Goal: Check status: Check status

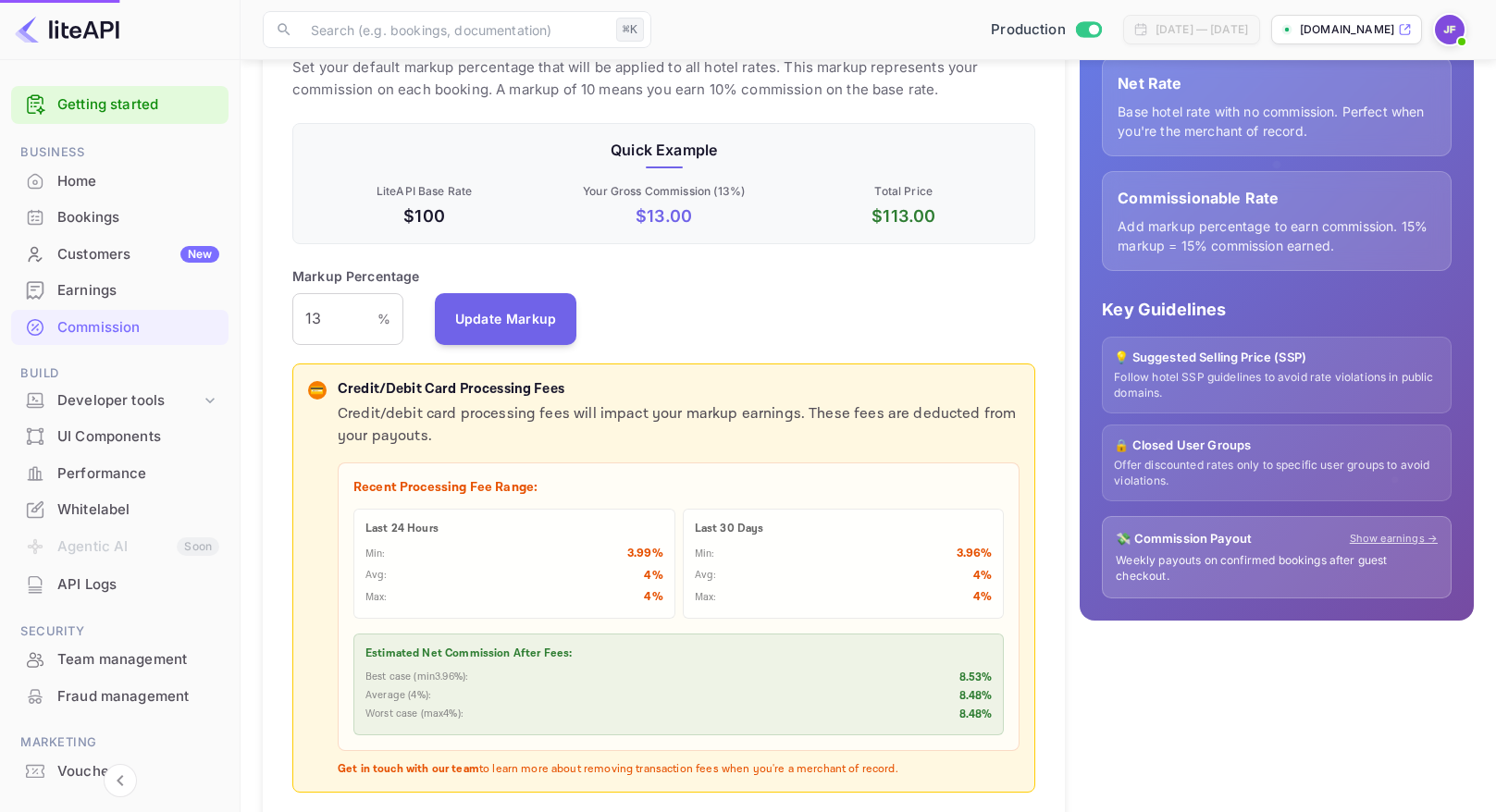
scroll to position [329, 744]
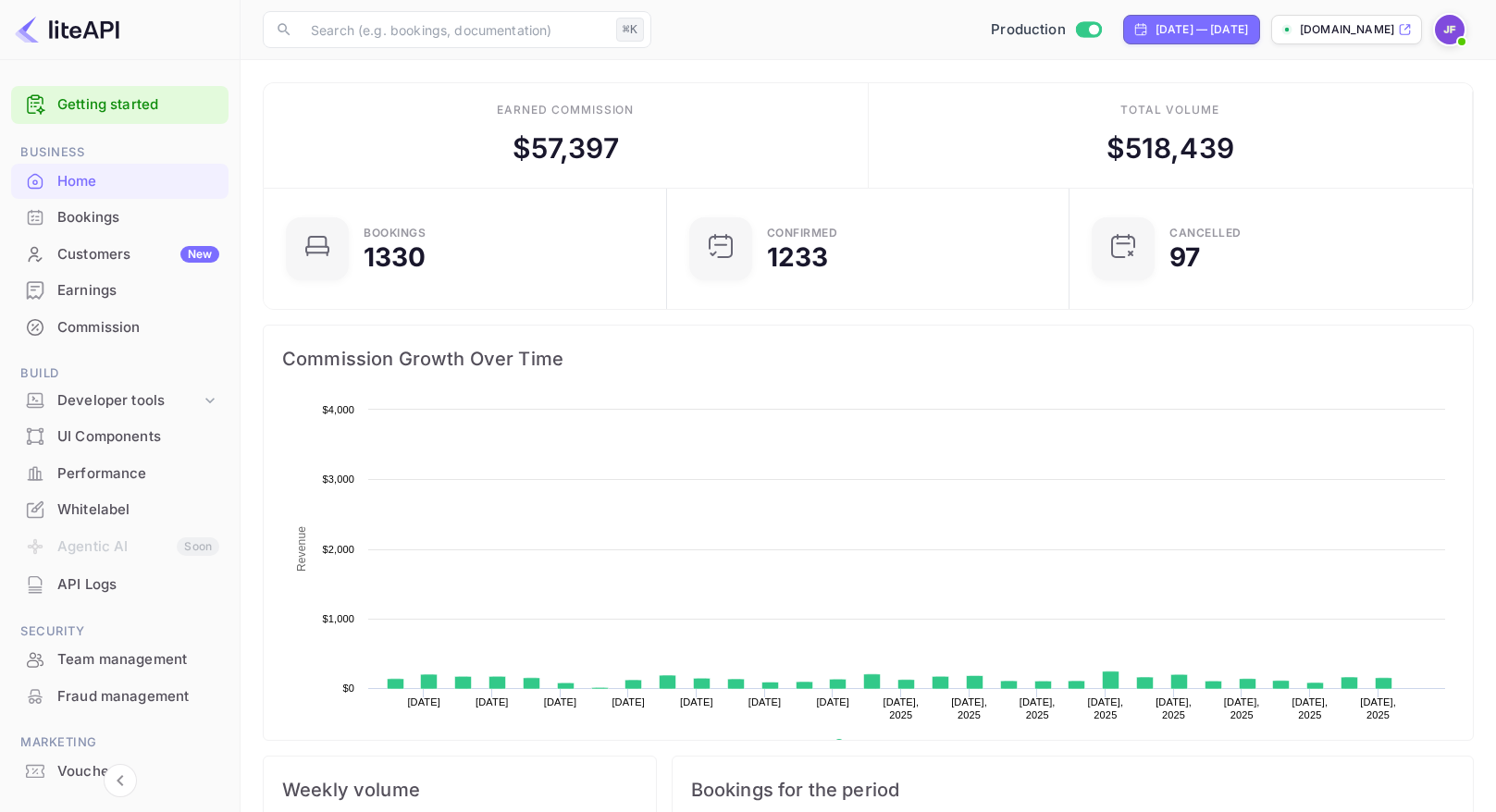
scroll to position [301, 392]
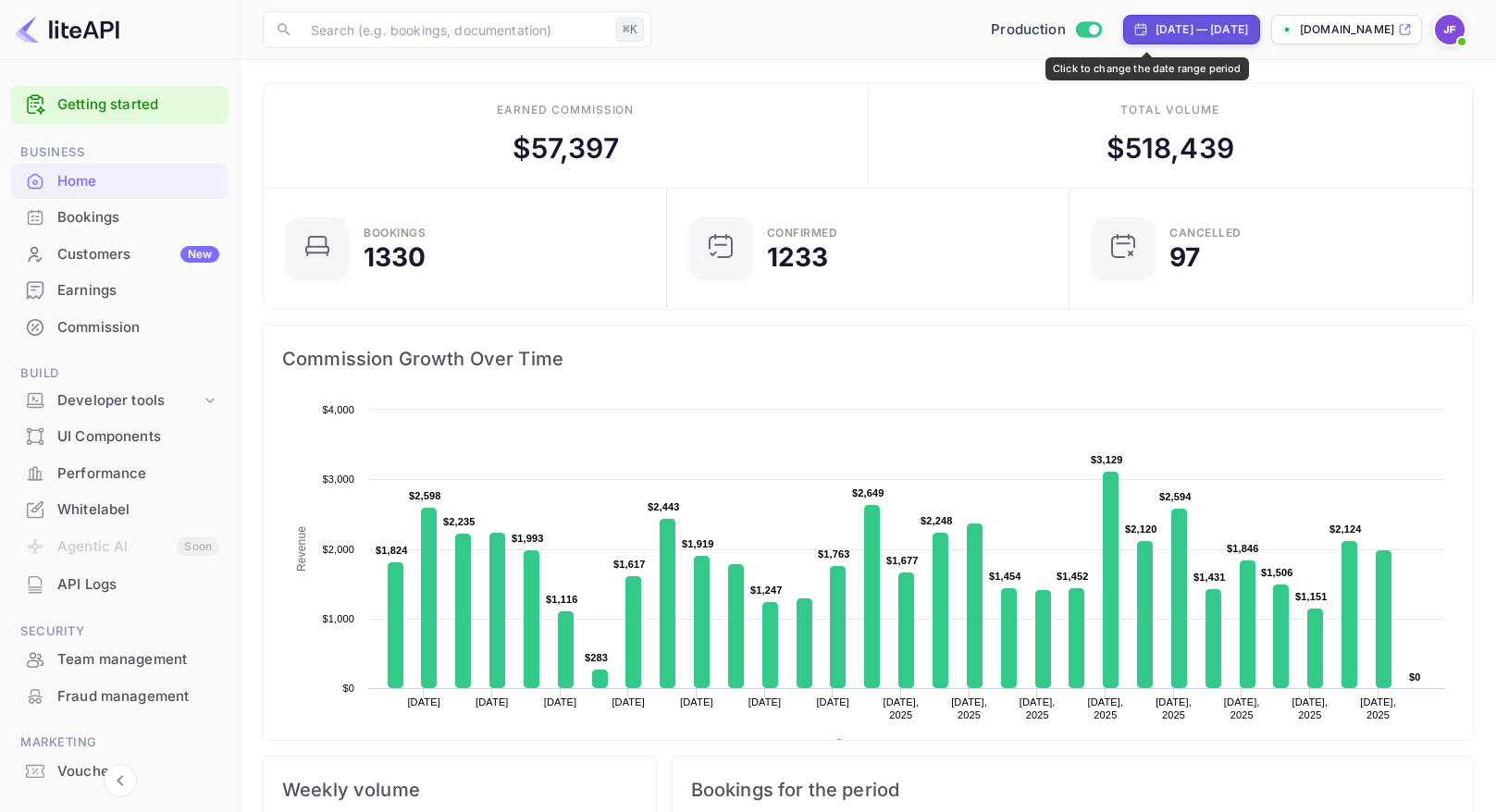
click at [1123, 38] on div "[DATE] — [DATE]" at bounding box center [1191, 29] width 137 height 29
select select "6"
select select "2025"
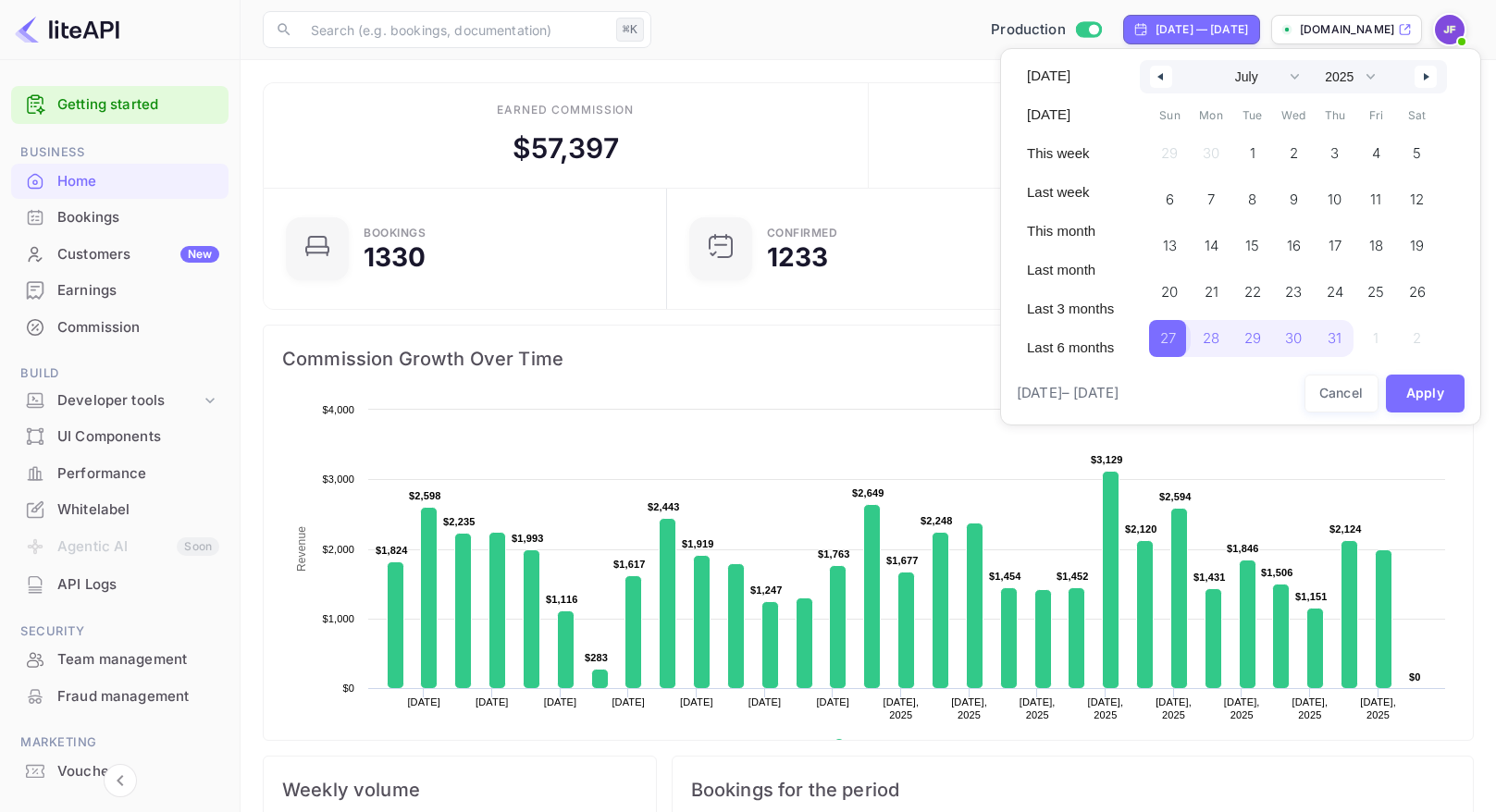
drag, startPoint x: 1181, startPoint y: 335, endPoint x: 1230, endPoint y: 270, distance: 81.4
click at [1176, 335] on span "27" at bounding box center [1168, 339] width 16 height 33
click at [1431, 81] on button "button" at bounding box center [1426, 76] width 22 height 22
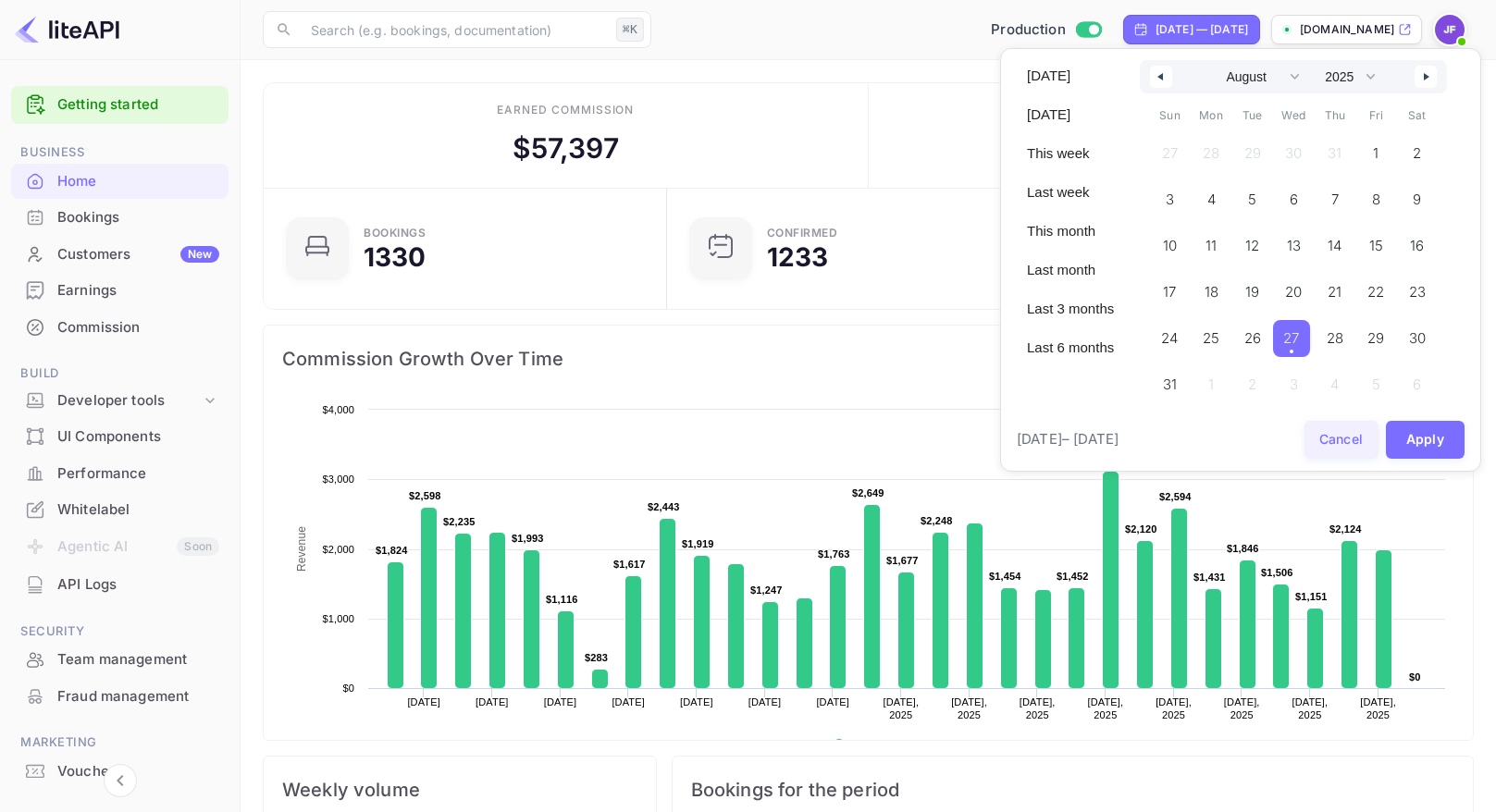
drag, startPoint x: 1293, startPoint y: 335, endPoint x: 1343, endPoint y: 388, distance: 72.9
click at [1293, 336] on span "27" at bounding box center [1291, 339] width 16 height 33
select select "6"
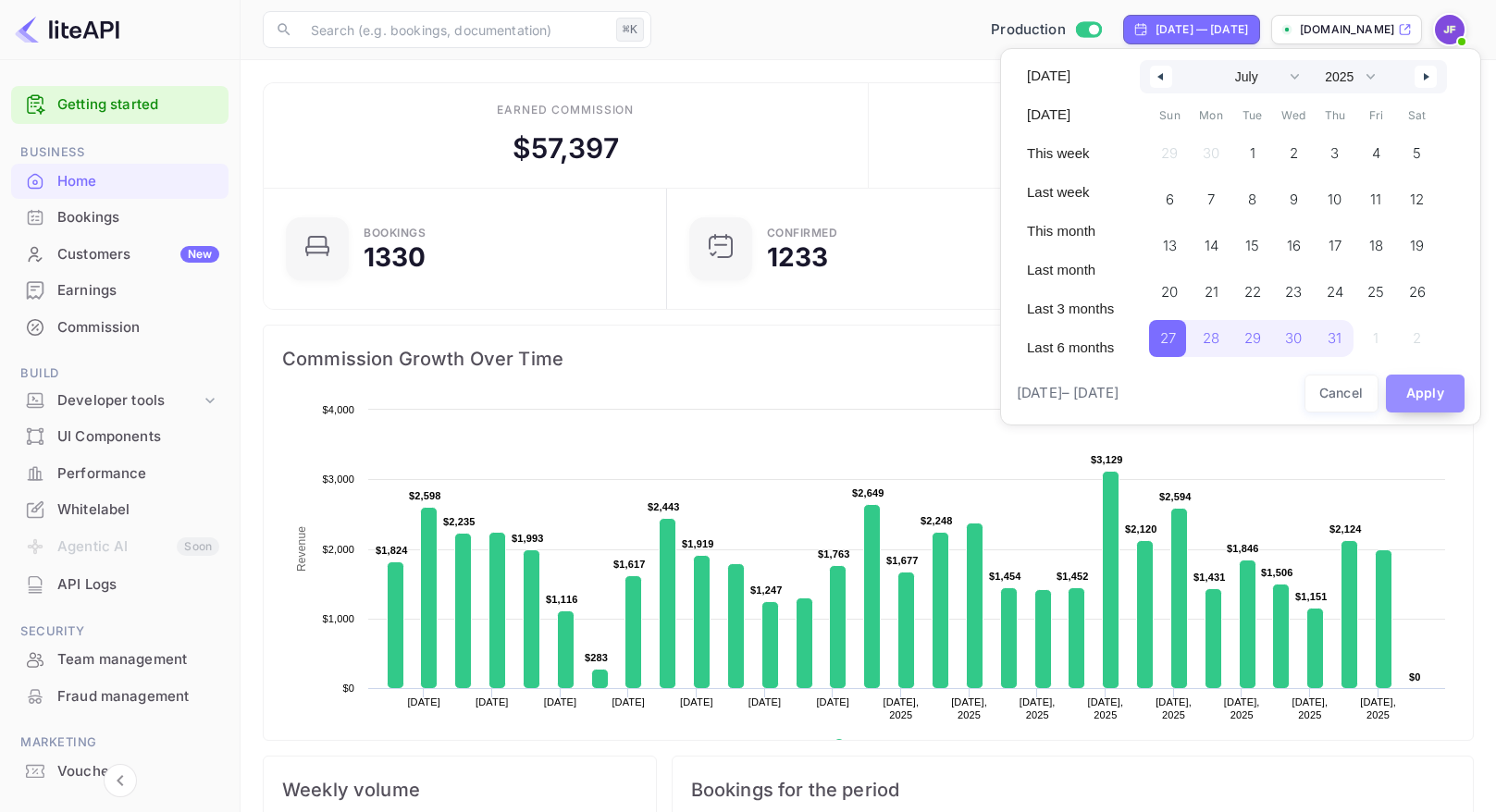
click at [1428, 392] on button "Apply" at bounding box center [1425, 393] width 79 height 38
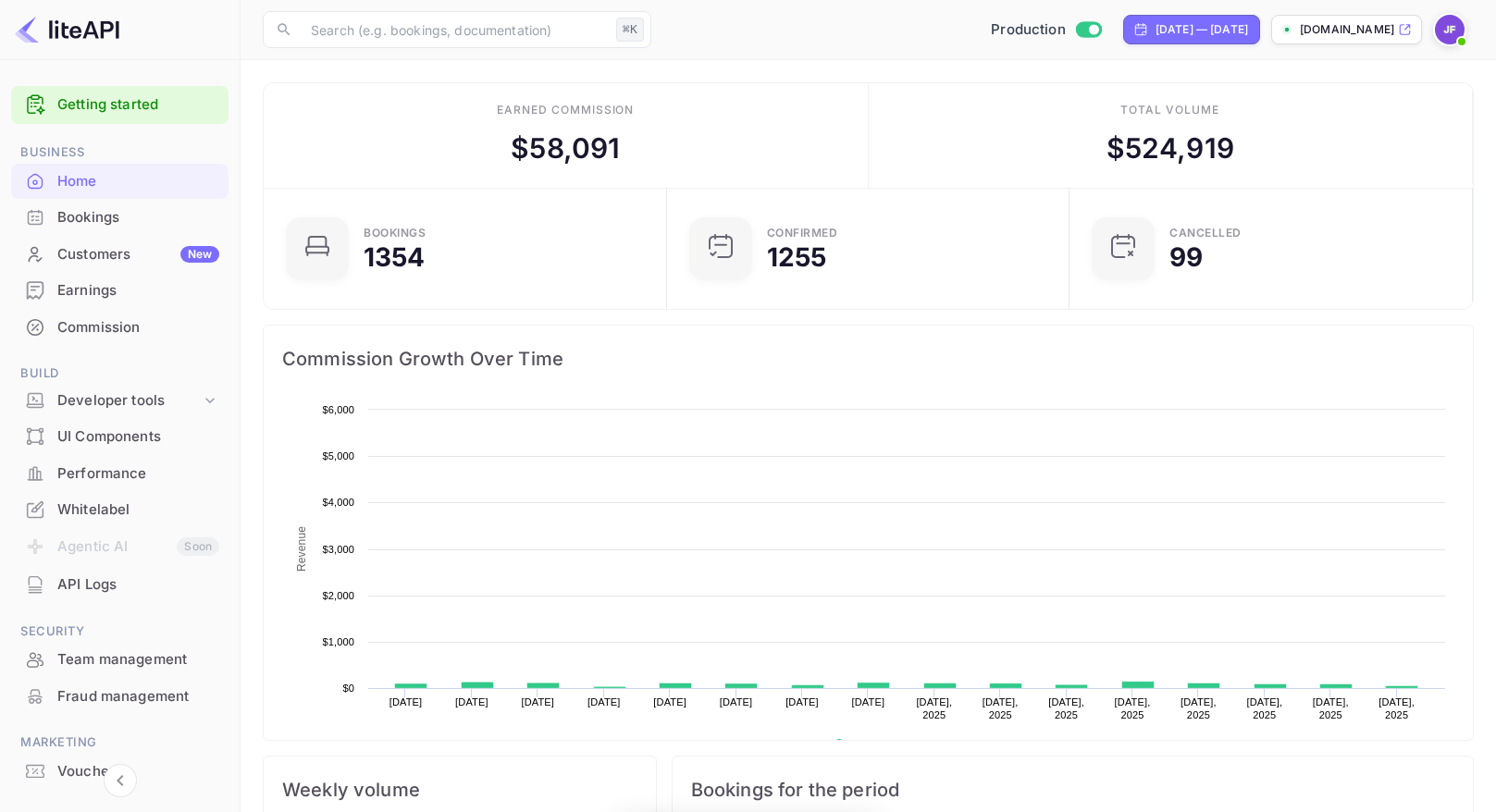
scroll to position [301, 392]
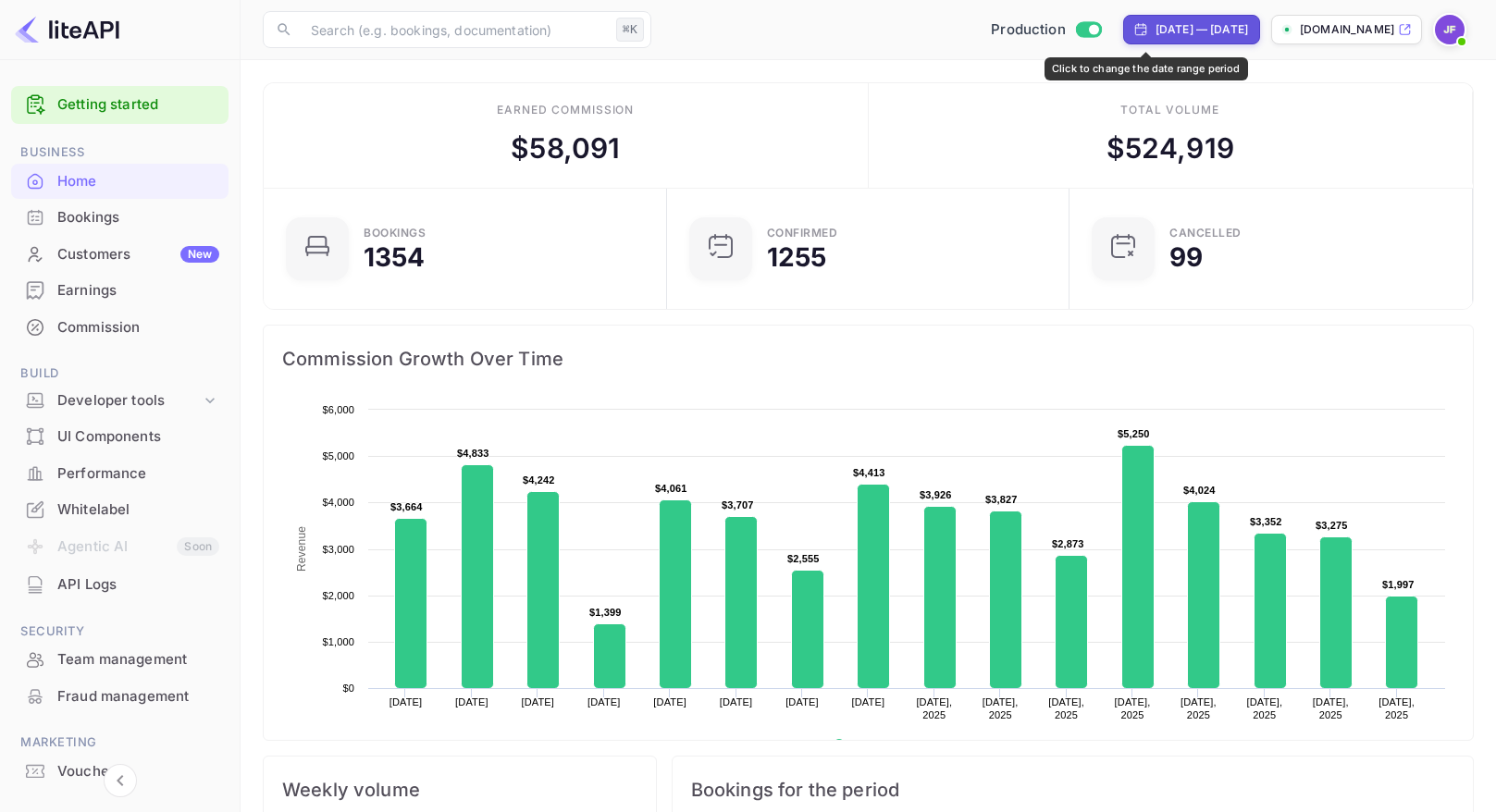
click at [1134, 23] on div "[DATE] — [DATE]" at bounding box center [1190, 29] width 114 height 17
select select "6"
select select "2025"
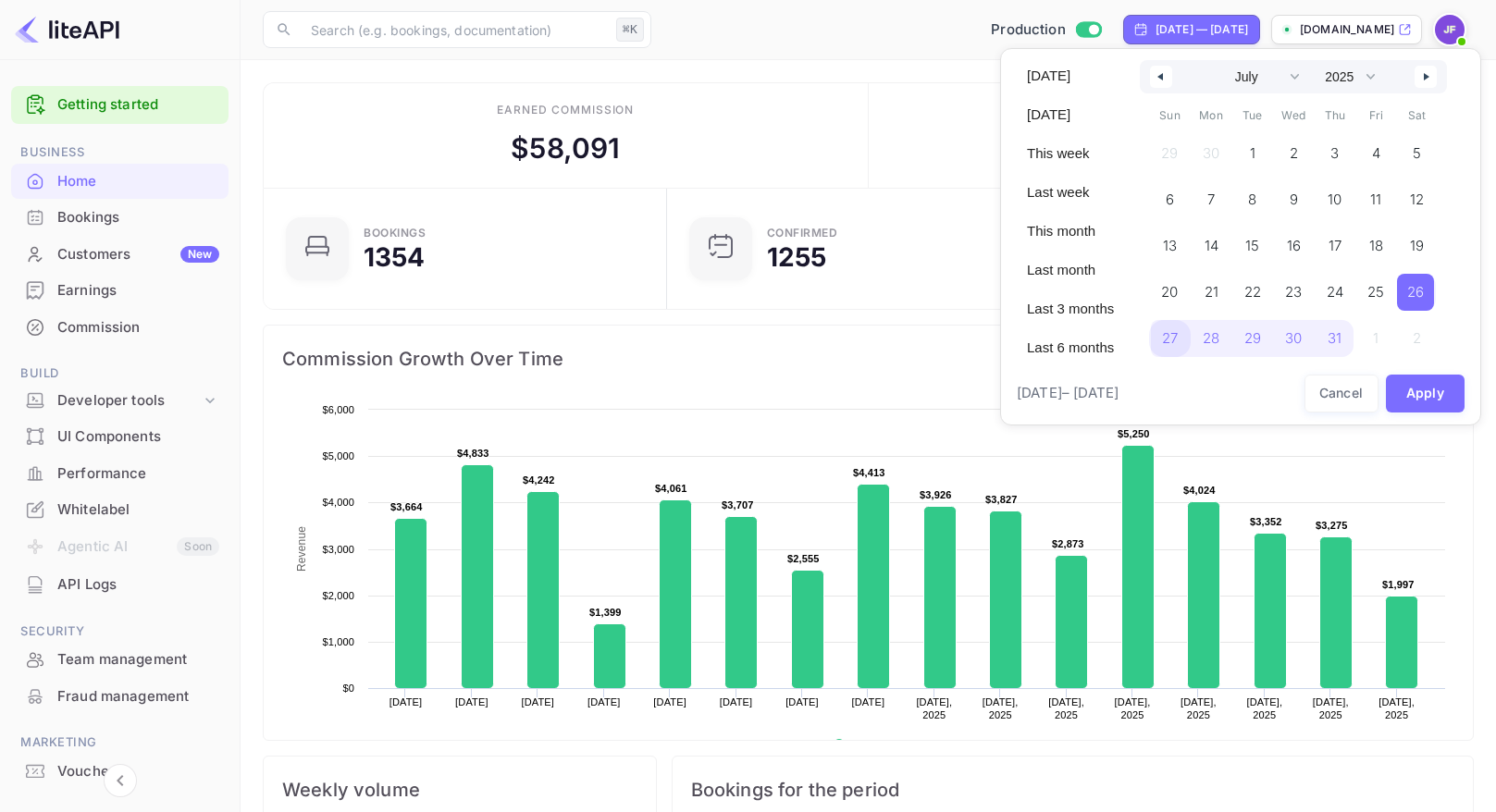
click at [1174, 337] on span "27" at bounding box center [1170, 339] width 16 height 33
click at [1434, 79] on icon "button" at bounding box center [1428, 77] width 9 height 8
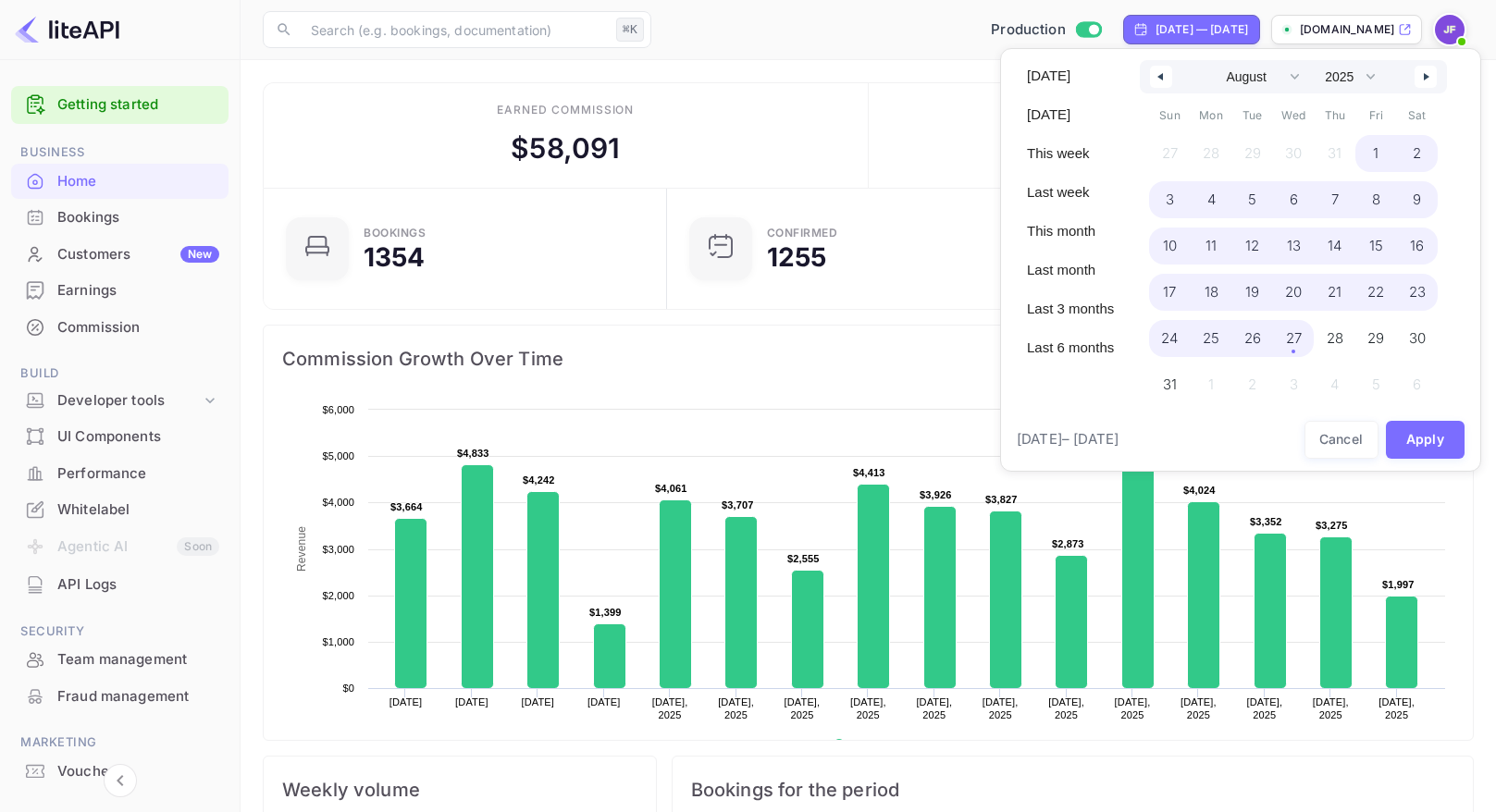
drag, startPoint x: 1302, startPoint y: 344, endPoint x: 1342, endPoint y: 352, distance: 40.8
click at [1302, 344] on span "27" at bounding box center [1294, 339] width 16 height 33
select select "6"
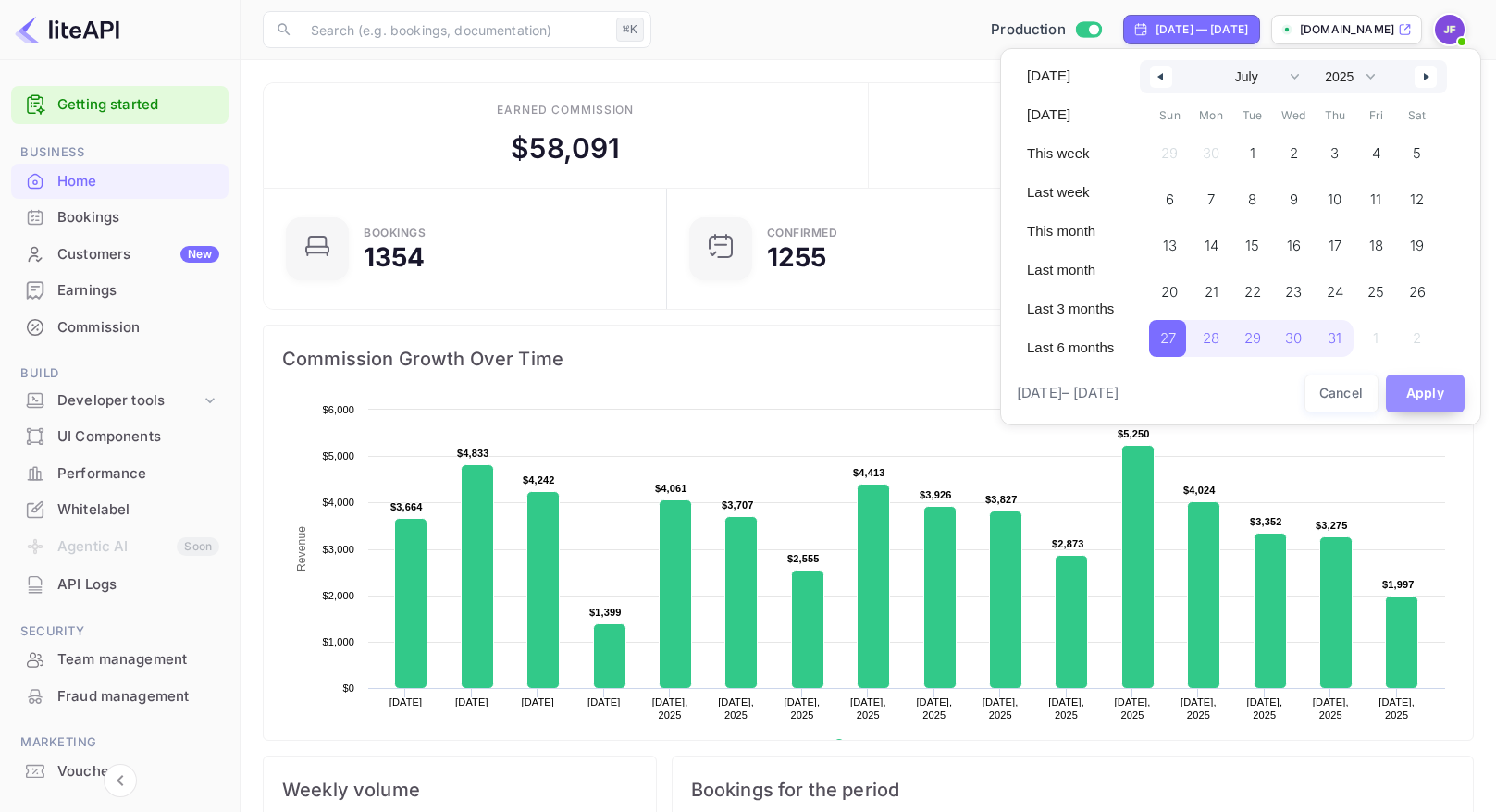
click at [1400, 395] on button "Apply" at bounding box center [1425, 393] width 79 height 38
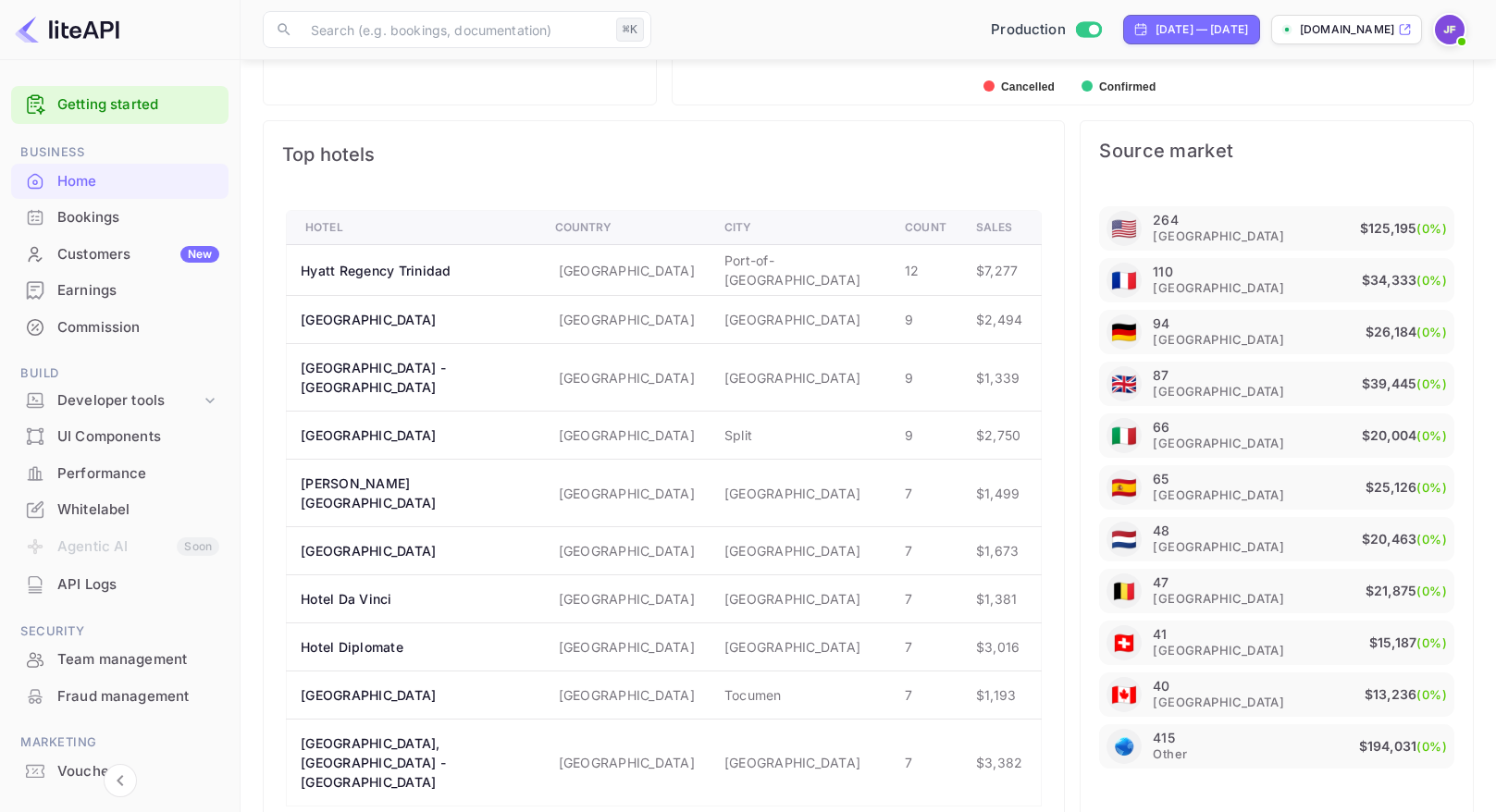
scroll to position [1052, 0]
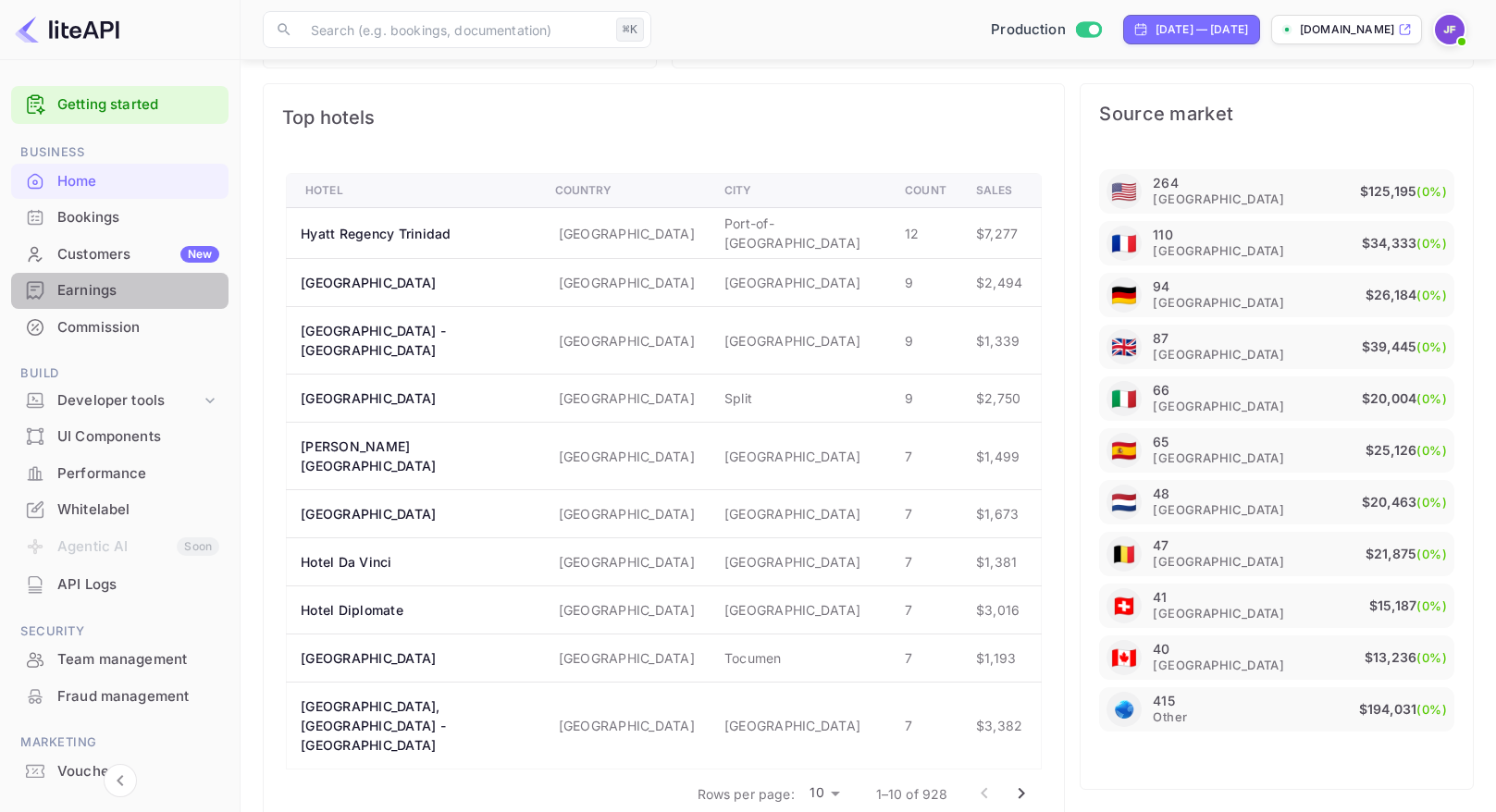
click at [70, 294] on div "Earnings" at bounding box center [139, 291] width 162 height 21
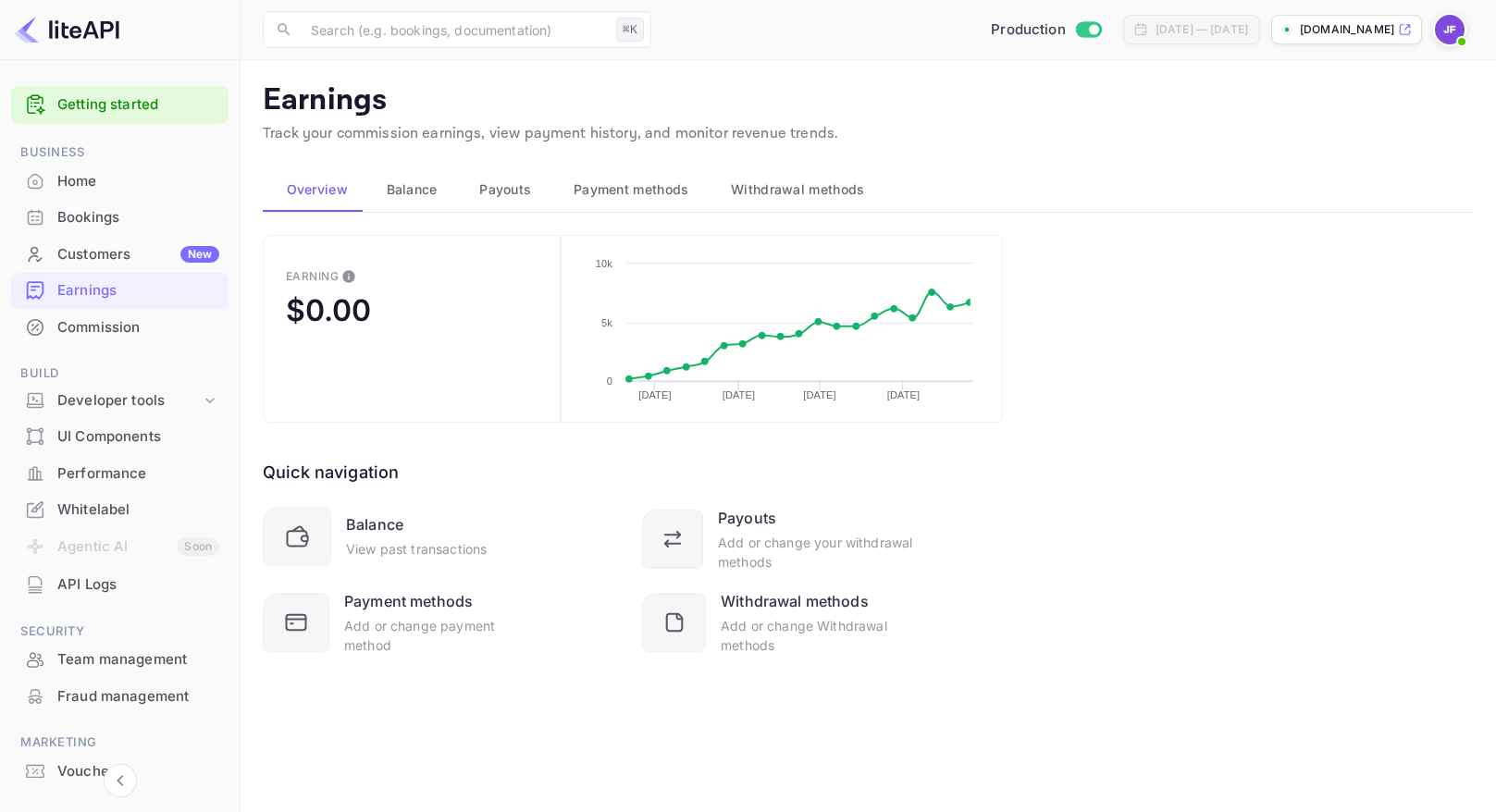
click at [502, 193] on span "Payouts" at bounding box center [505, 189] width 52 height 22
